Goal: Find specific fact: Find specific fact

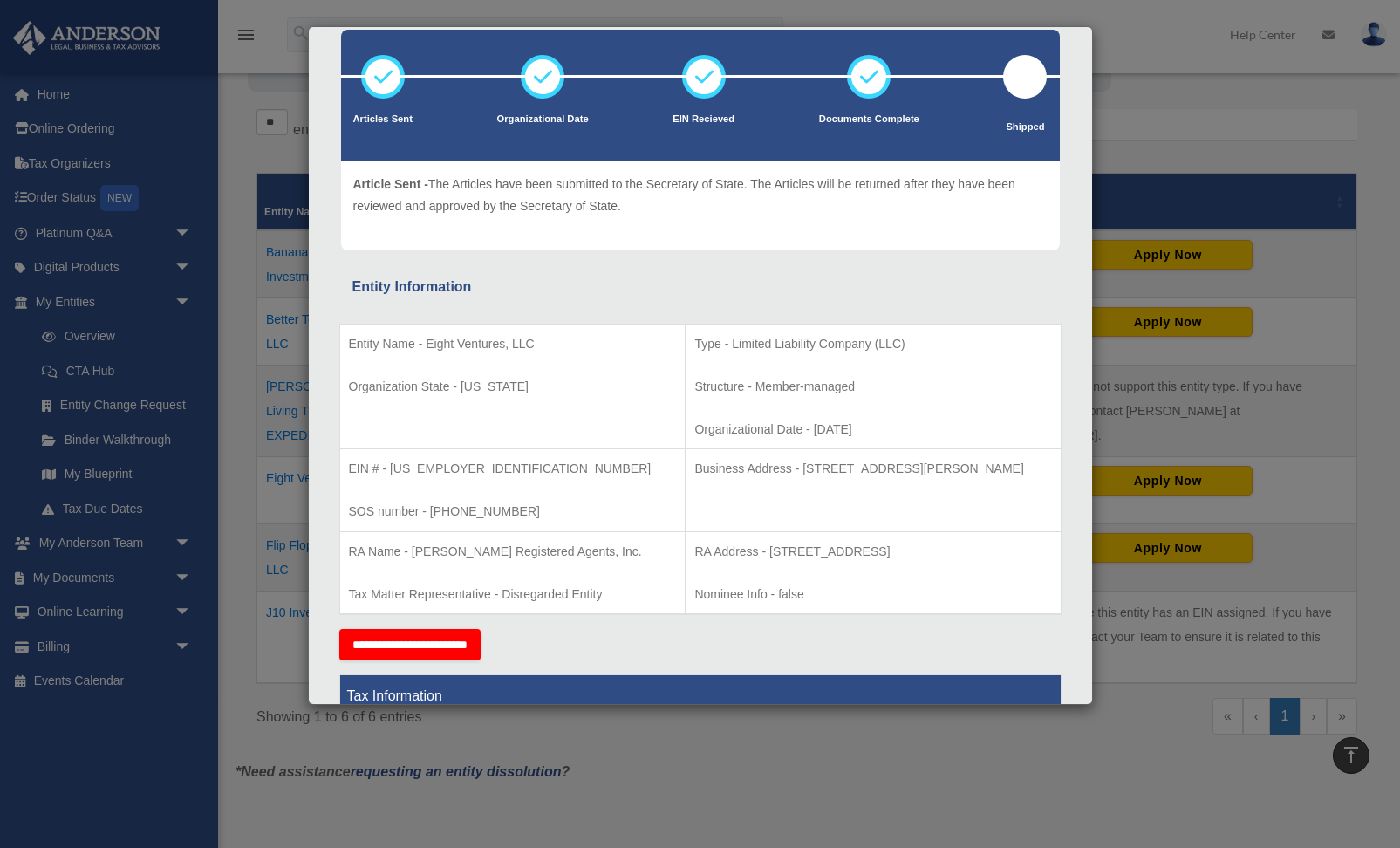
scroll to position [97, 0]
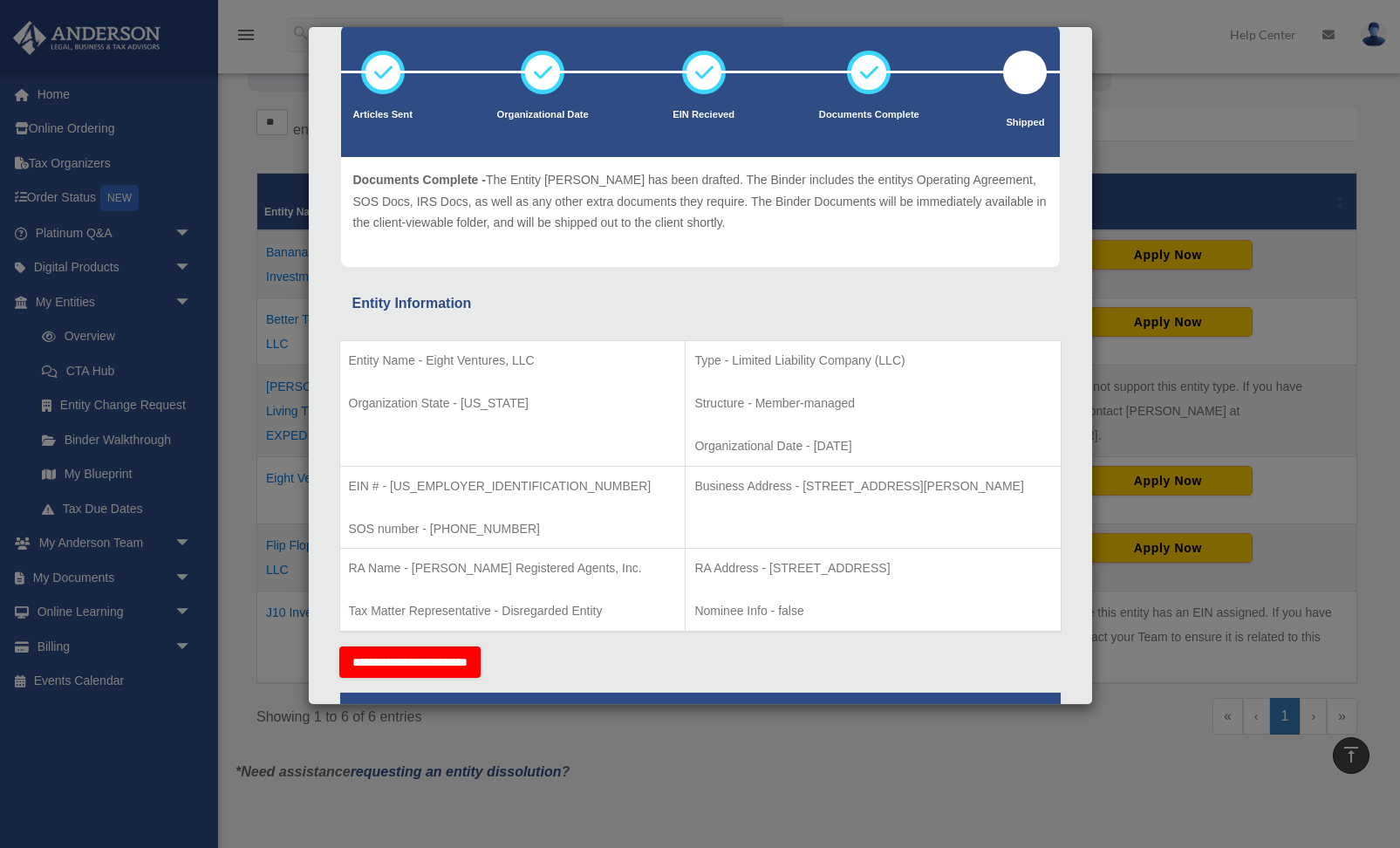
click at [757, 485] on p "Business Address - [STREET_ADDRESS][PERSON_NAME]" at bounding box center [873, 487] width 357 height 22
drag, startPoint x: 750, startPoint y: 484, endPoint x: 1027, endPoint y: 484, distance: 277.0
click at [1027, 484] on p "Business Address - [STREET_ADDRESS][PERSON_NAME]" at bounding box center [873, 487] width 357 height 22
copy p "[STREET_ADDRESS][PERSON_NAME]"
drag, startPoint x: 816, startPoint y: 439, endPoint x: 811, endPoint y: 492, distance: 53.2
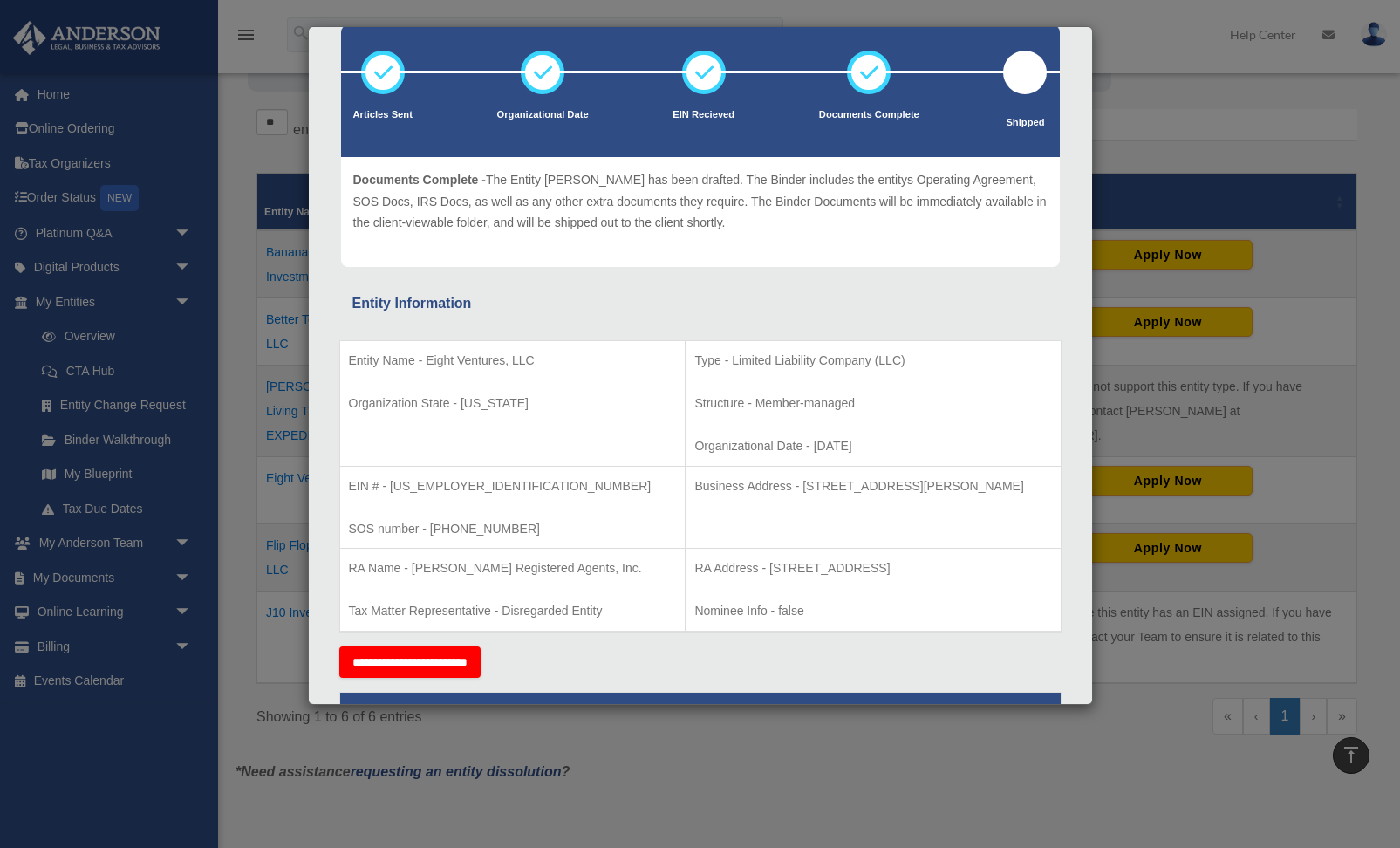
click at [817, 439] on p "Organizational Date - [DATE]" at bounding box center [873, 446] width 357 height 22
drag, startPoint x: 749, startPoint y: 485, endPoint x: 1030, endPoint y: 487, distance: 281.0
click at [1031, 487] on p "Business Address - [STREET_ADDRESS][PERSON_NAME]" at bounding box center [873, 487] width 357 height 22
copy p "[STREET_ADDRESS][PERSON_NAME]"
click at [719, 413] on p "Structure - Member-managed" at bounding box center [873, 403] width 357 height 22
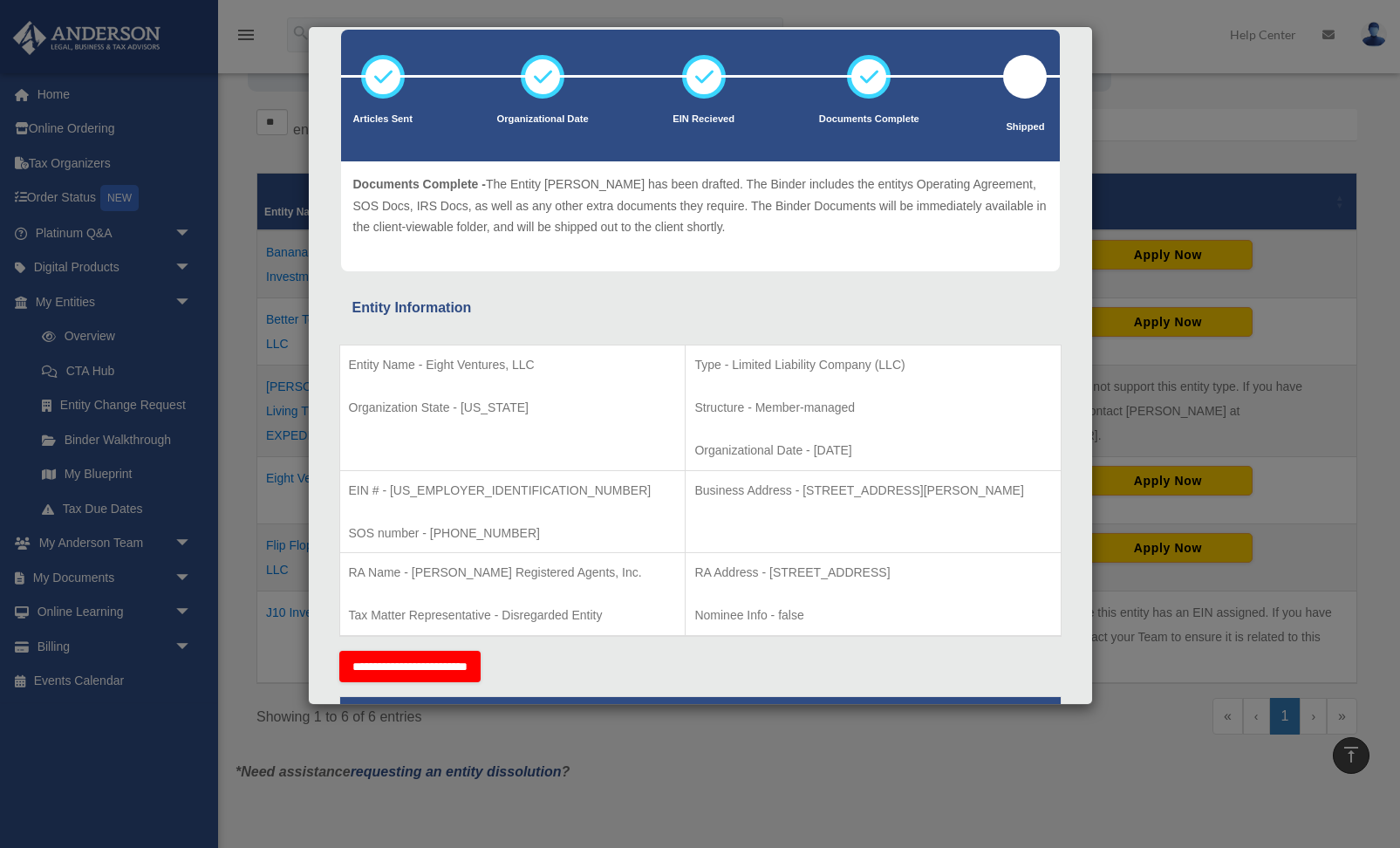
scroll to position [98, 0]
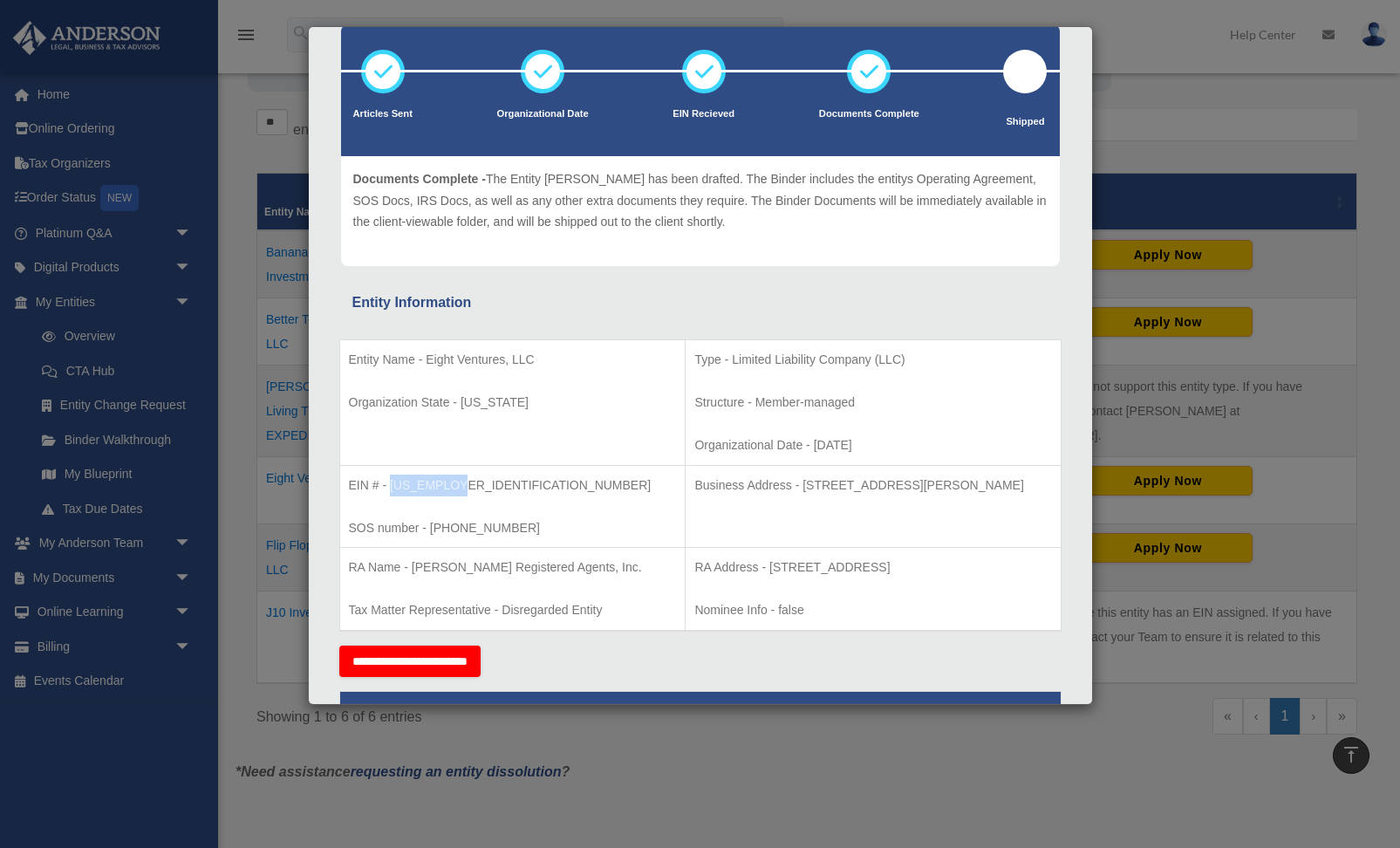
drag, startPoint x: 459, startPoint y: 490, endPoint x: 405, endPoint y: 492, distance: 54.0
click at [389, 487] on p "EIN # - [US_EMPLOYER_IDENTIFICATION_NUMBER]" at bounding box center [513, 486] width 328 height 22
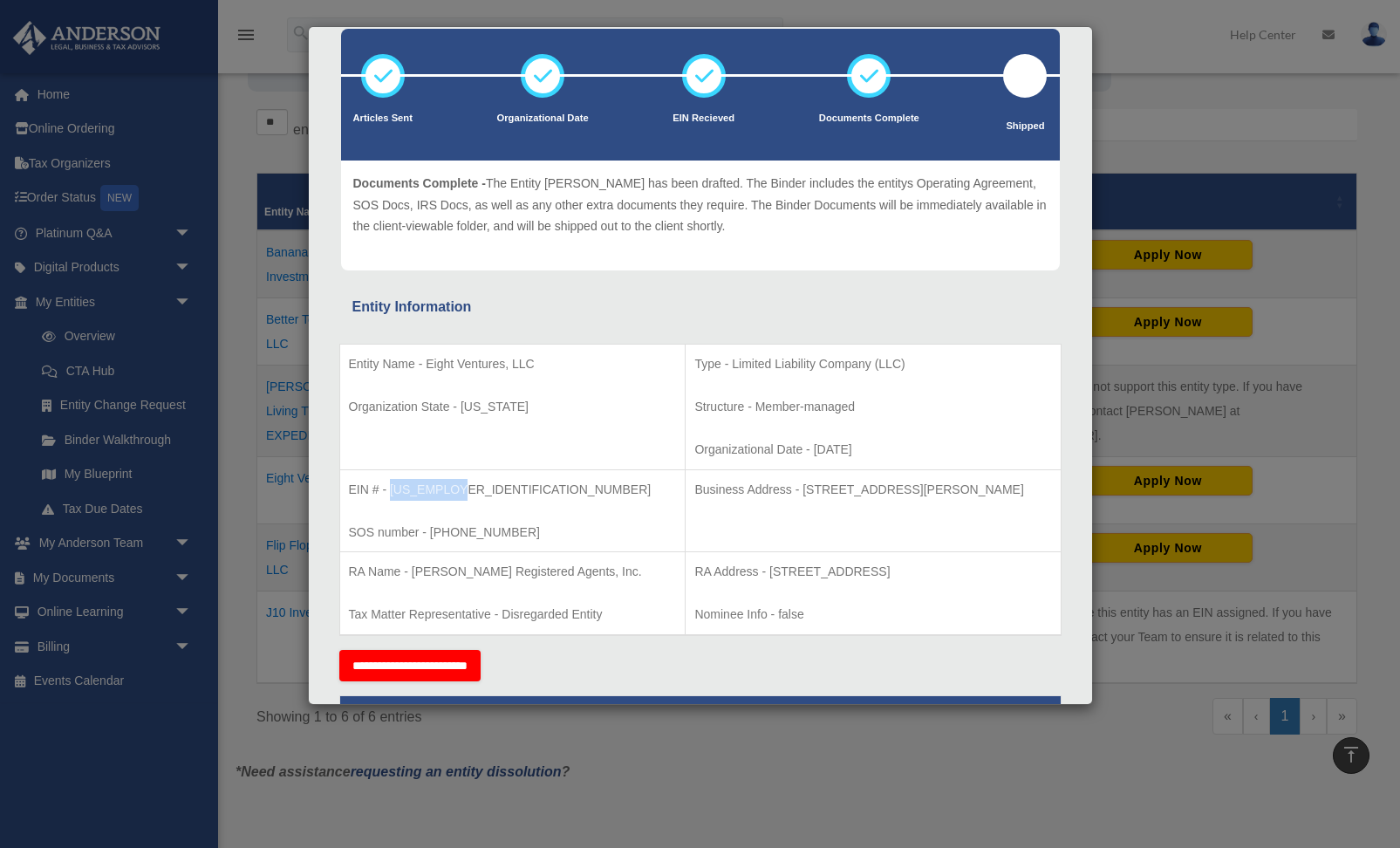
copy p "[US_EMPLOYER_IDENTIFICATION_NUMBER]"
